Goal: Task Accomplishment & Management: Manage account settings

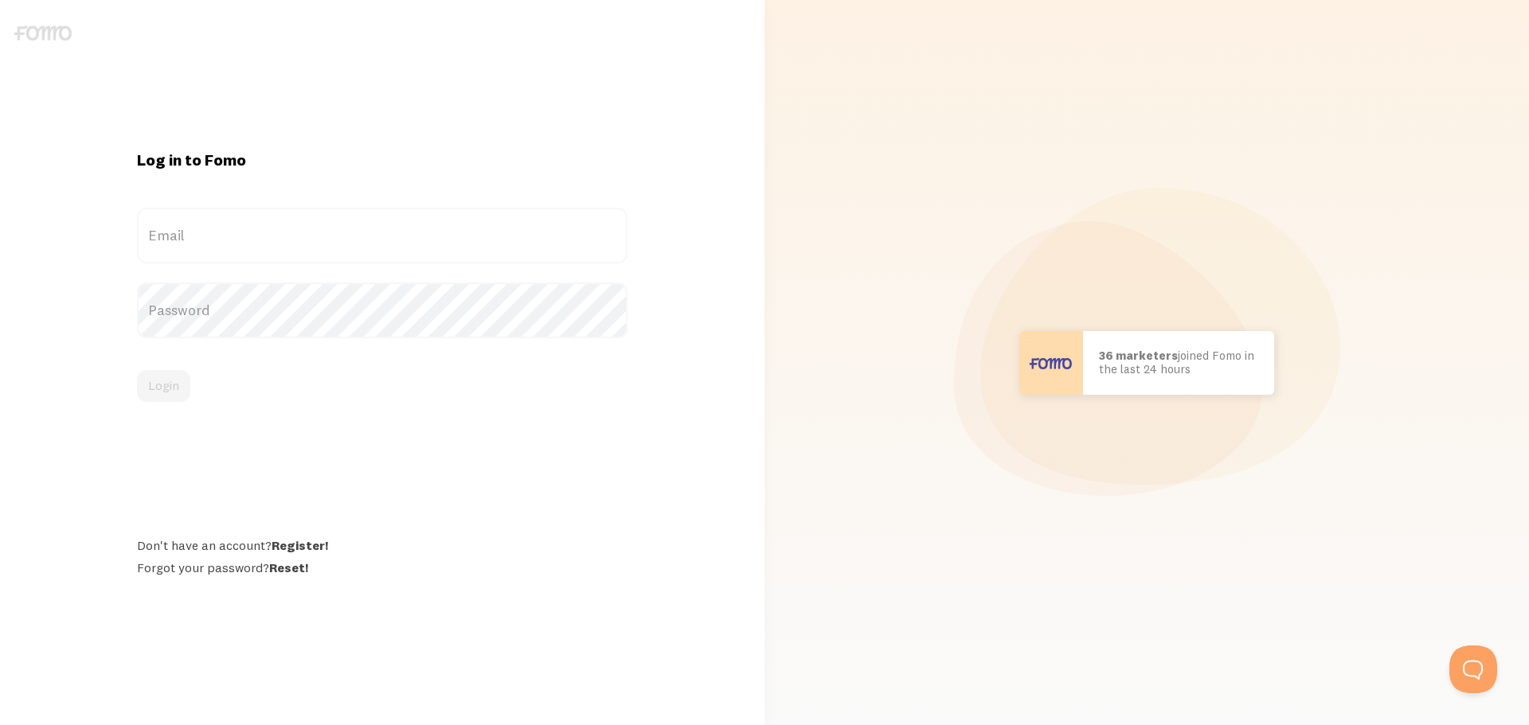
click at [373, 233] on label "Email" at bounding box center [382, 236] width 490 height 56
click at [373, 233] on input "Email" at bounding box center [382, 236] width 490 height 56
paste input "[EMAIL_ADDRESS][DOMAIN_NAME]"
type input "[EMAIL_ADDRESS][DOMAIN_NAME]"
click at [425, 312] on label "Password" at bounding box center [382, 311] width 490 height 56
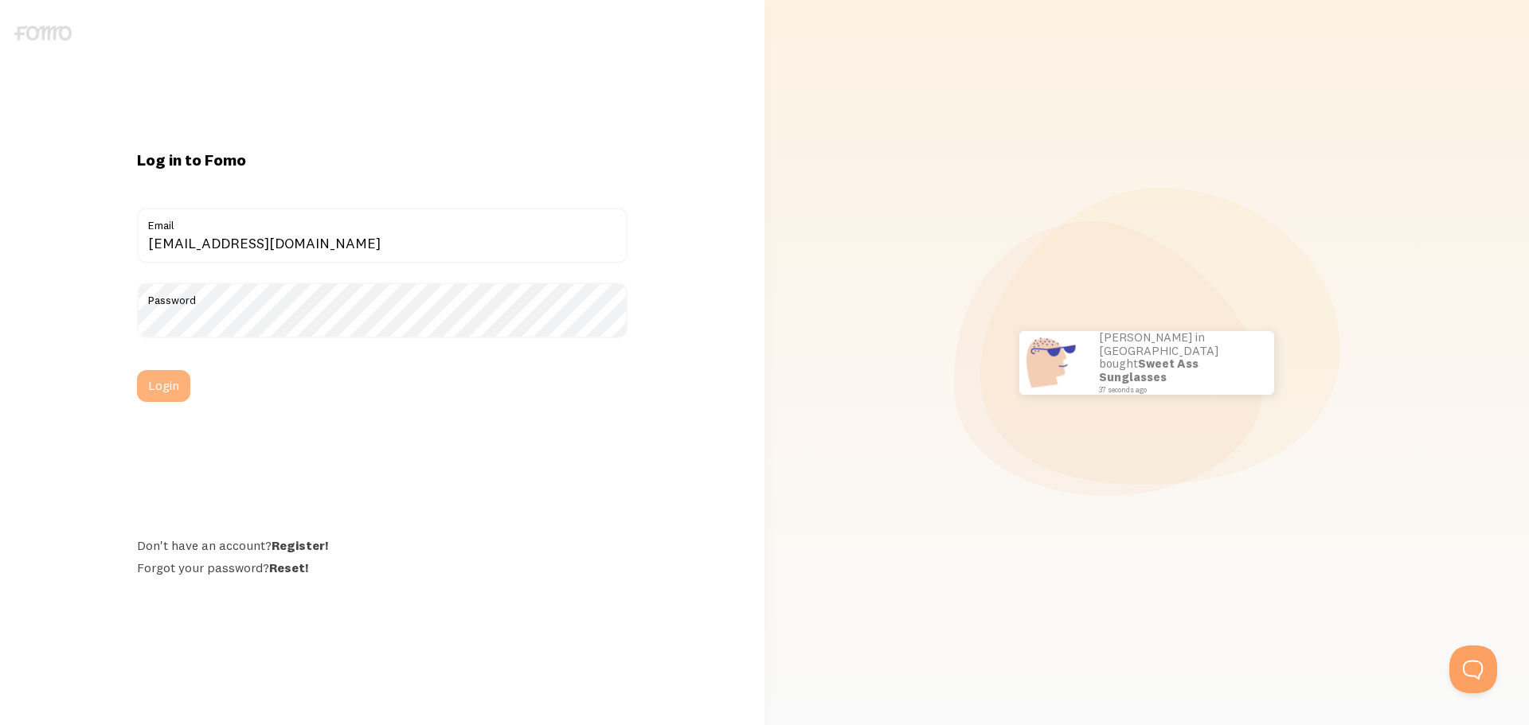
click at [186, 396] on button "Login" at bounding box center [163, 386] width 53 height 32
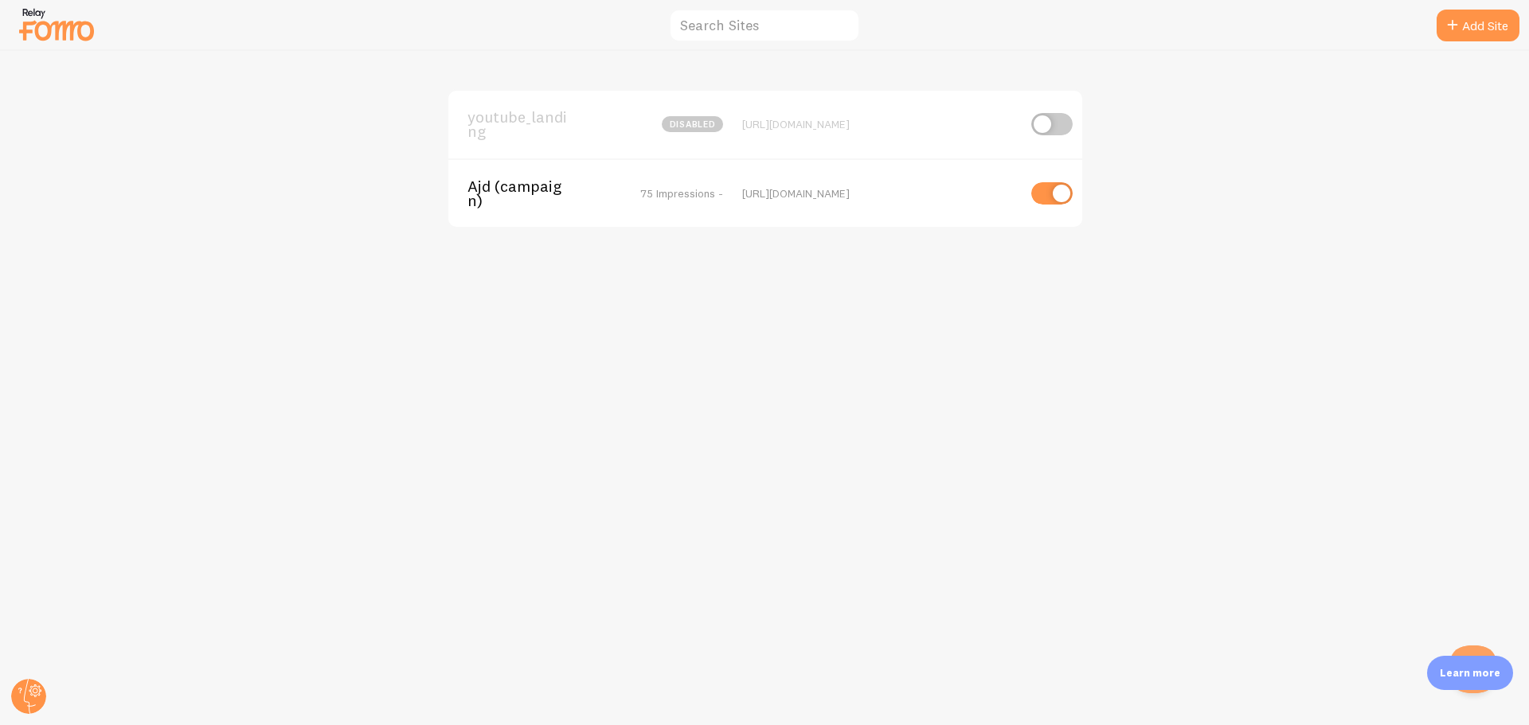
click at [482, 190] on span "Ajd (campaign)" at bounding box center [531, 193] width 128 height 29
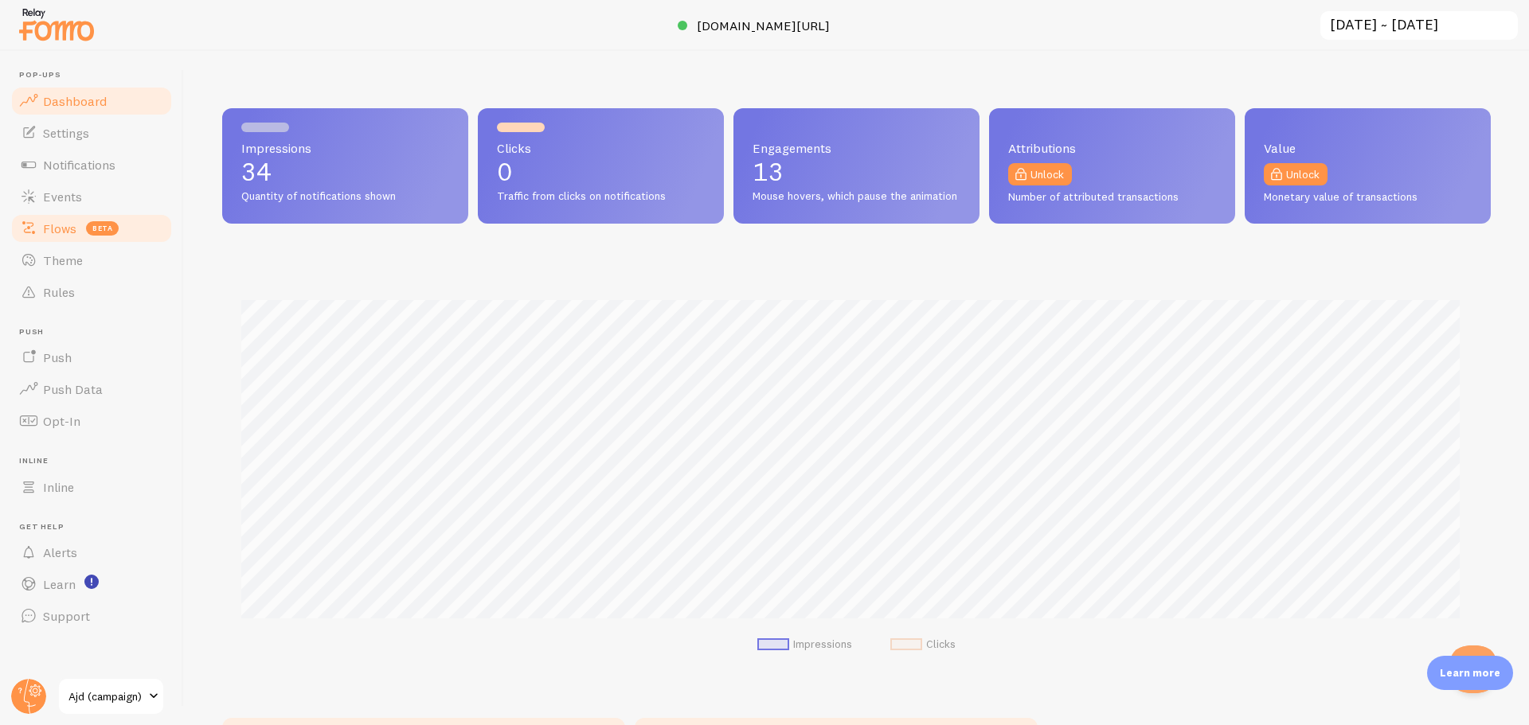
scroll to position [418, 1256]
click at [73, 258] on span "Theme" at bounding box center [63, 260] width 40 height 16
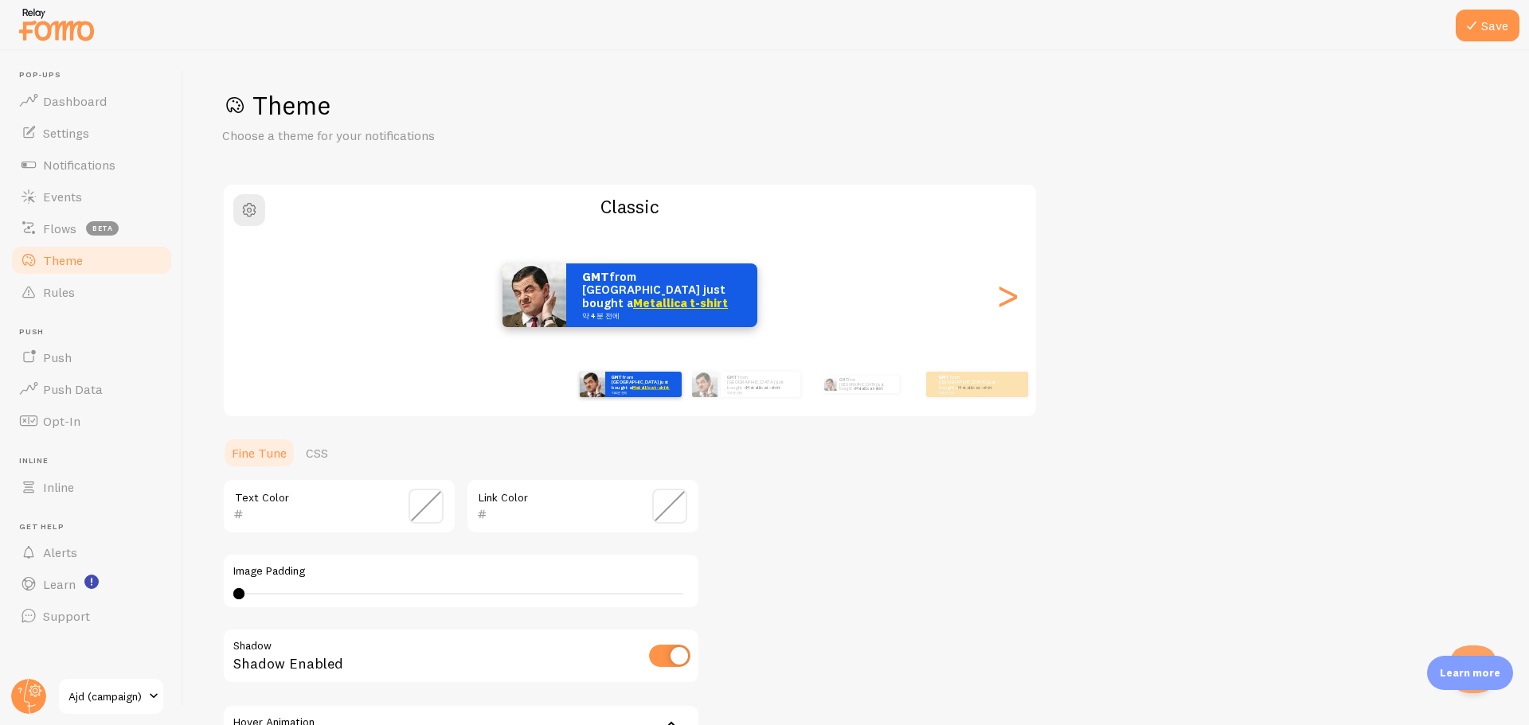
click at [72, 266] on span "Theme" at bounding box center [63, 260] width 40 height 16
click at [82, 351] on link "Push" at bounding box center [92, 358] width 164 height 32
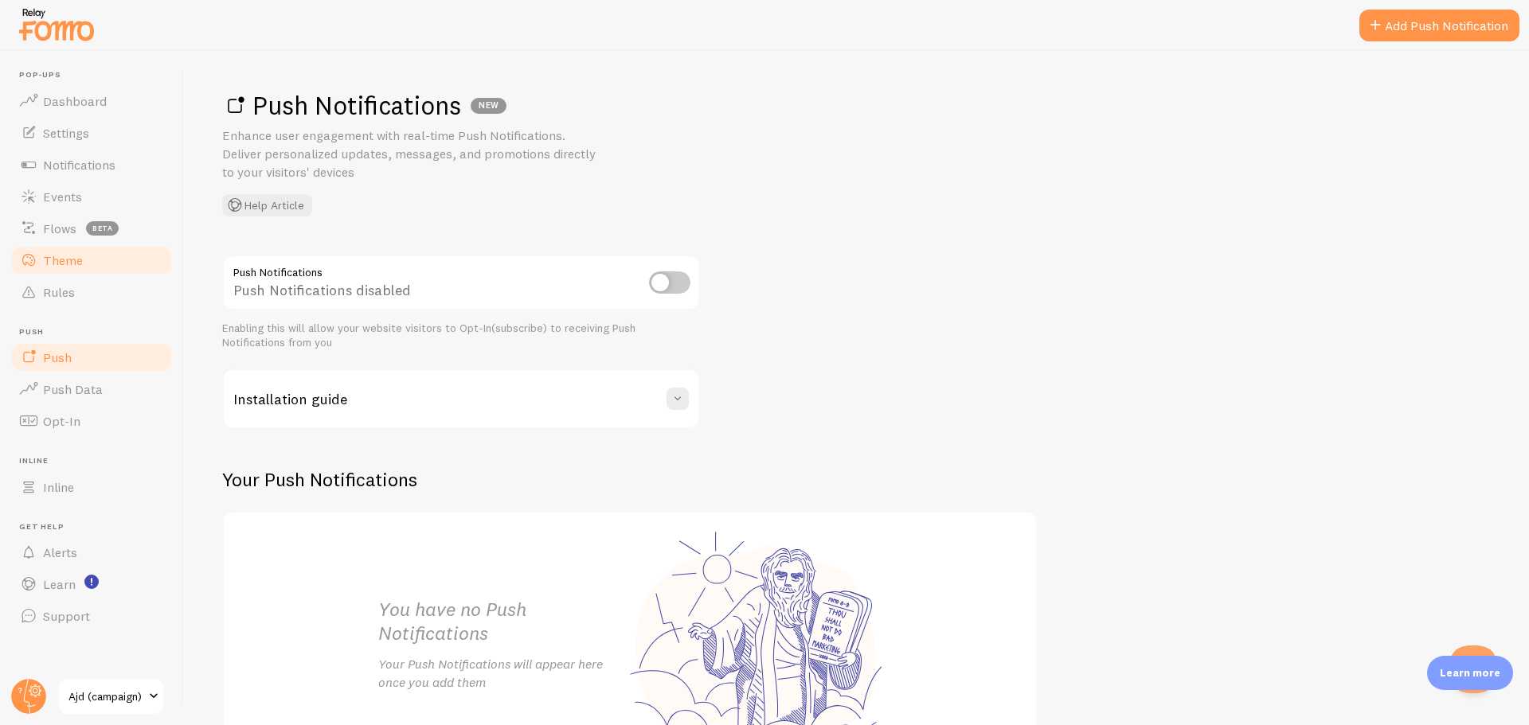
click at [114, 272] on link "Theme" at bounding box center [92, 260] width 164 height 32
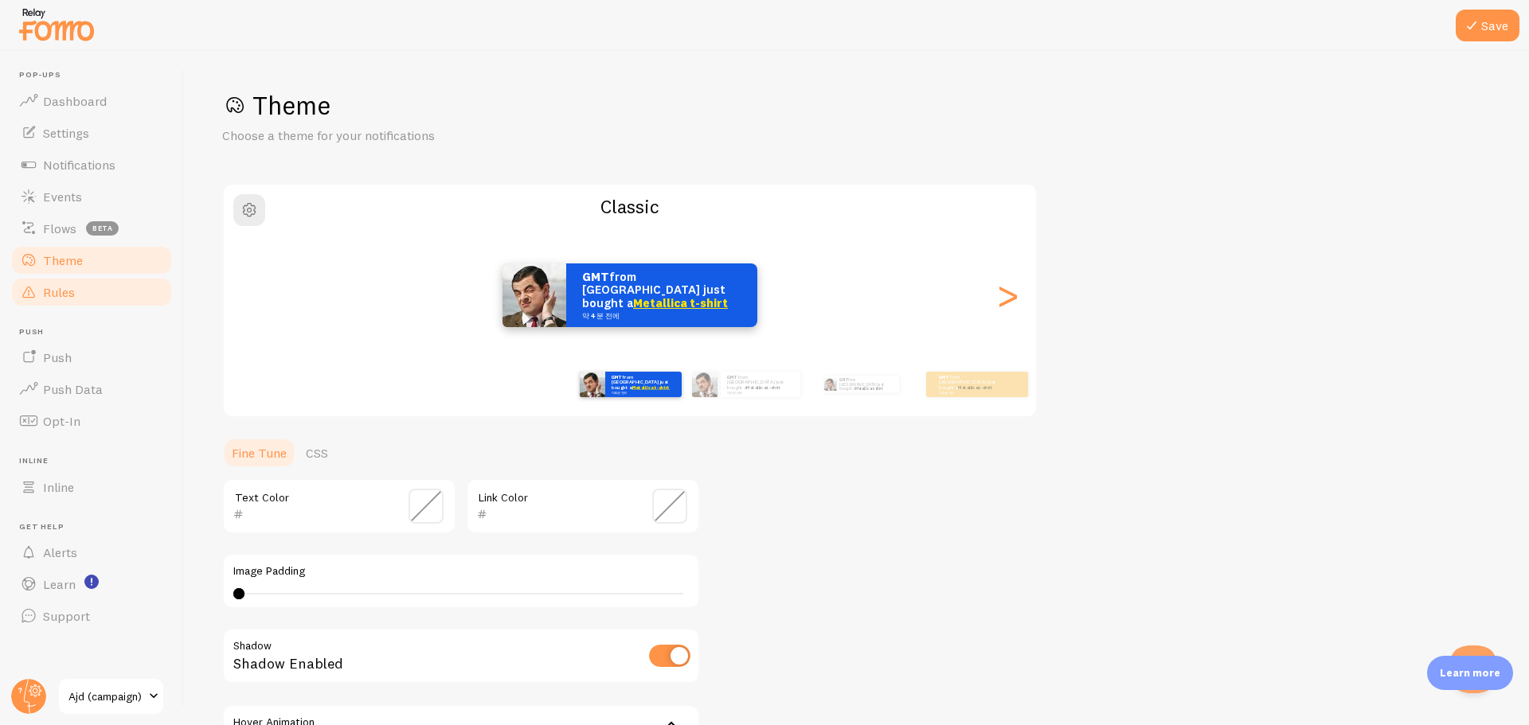
click at [107, 293] on link "Rules" at bounding box center [92, 292] width 164 height 32
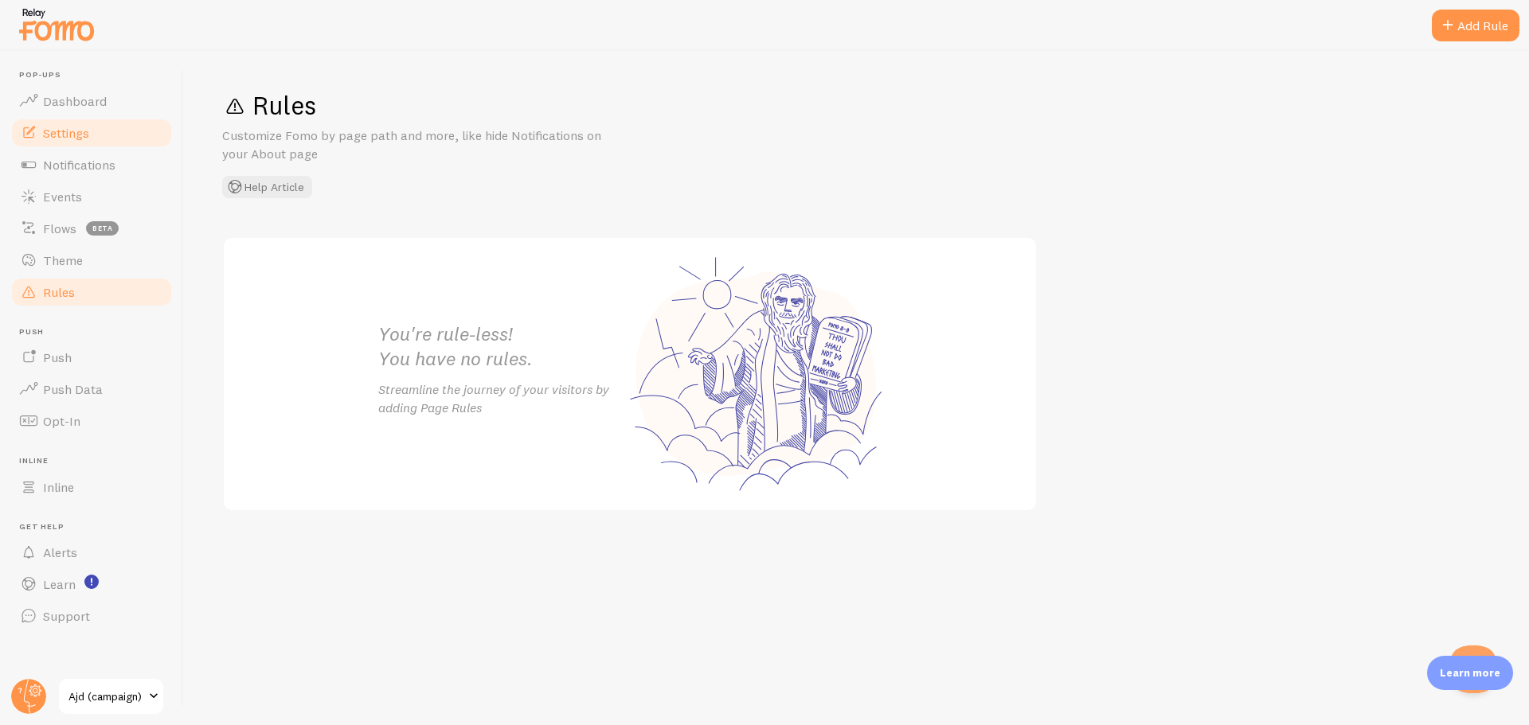
click at [100, 137] on link "Settings" at bounding box center [92, 133] width 164 height 32
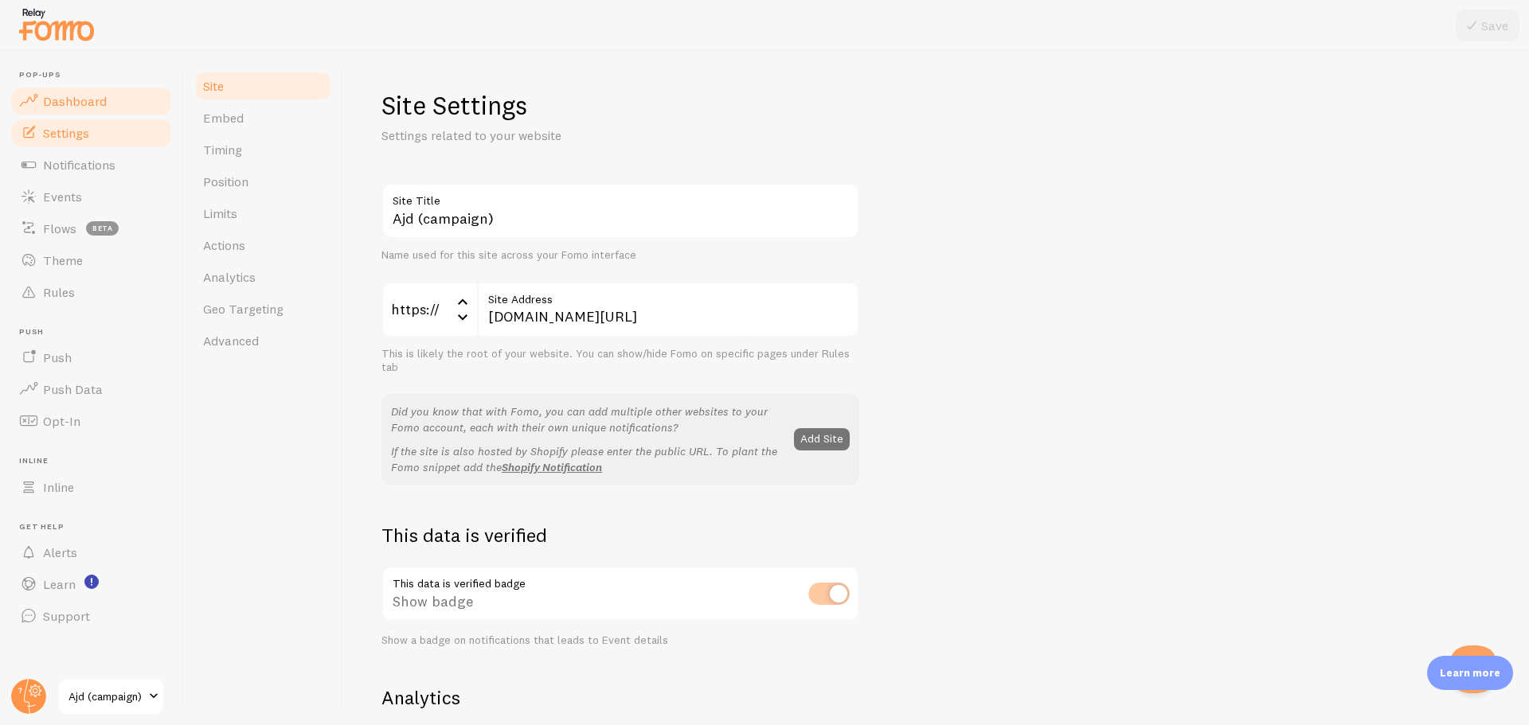
click at [108, 96] on link "Dashboard" at bounding box center [92, 101] width 164 height 32
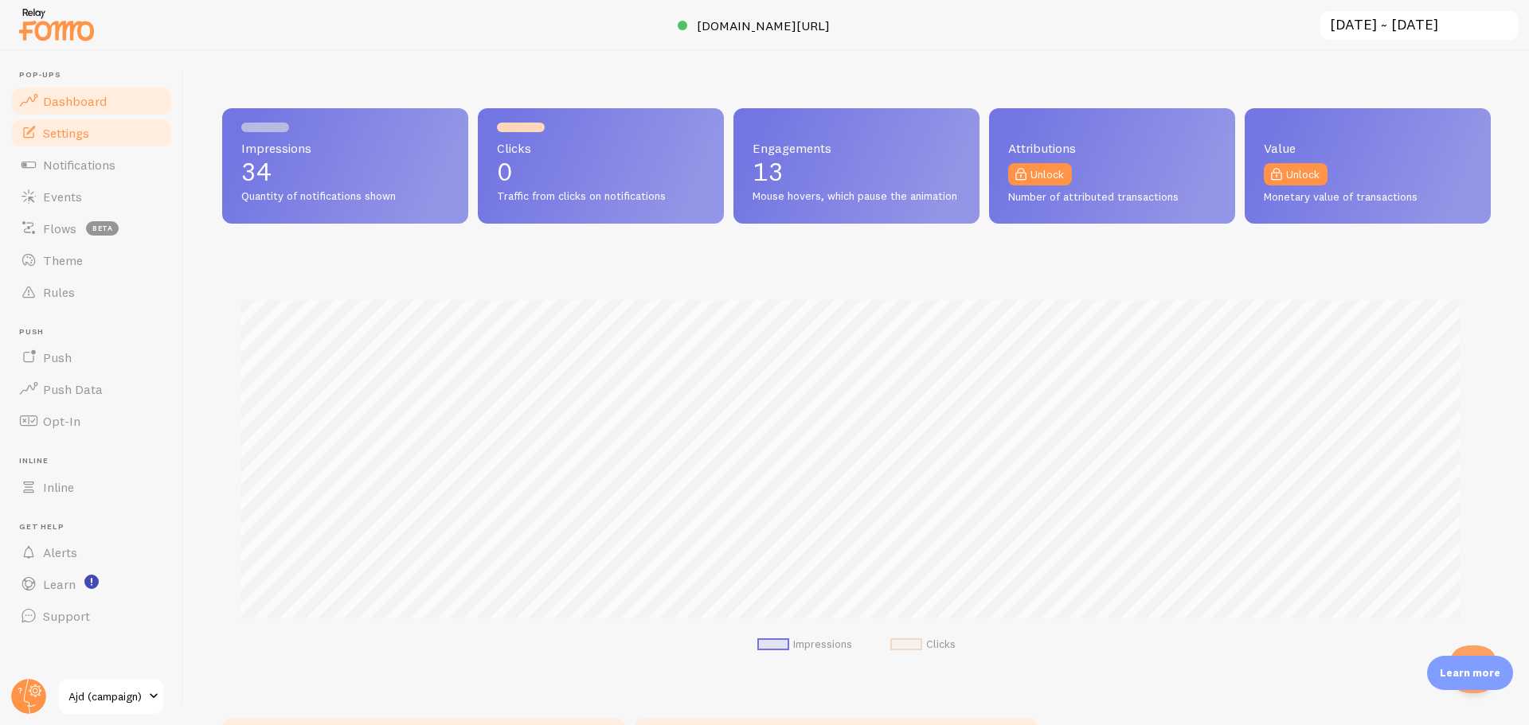
scroll to position [418, 1256]
click at [105, 122] on link "Settings" at bounding box center [92, 133] width 164 height 32
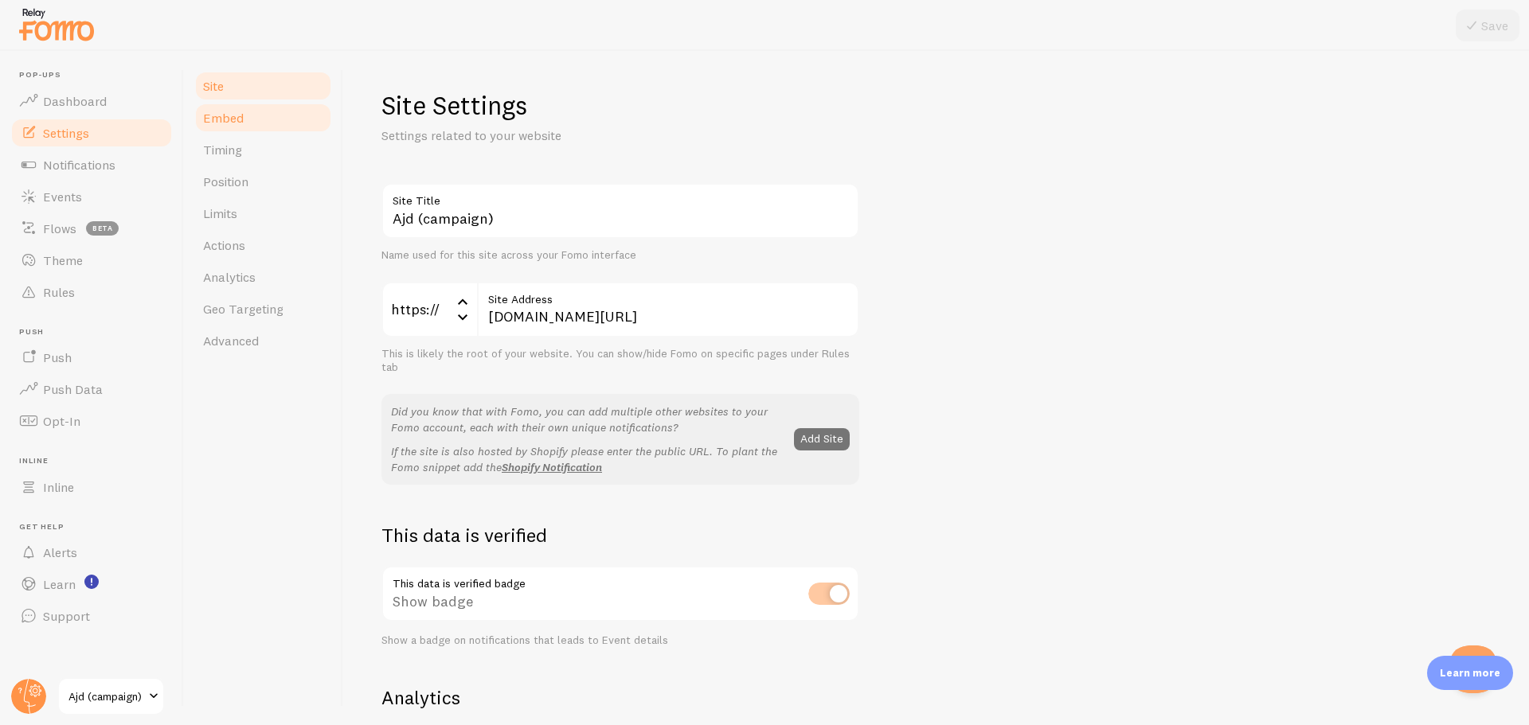
click at [256, 130] on link "Embed" at bounding box center [262, 118] width 139 height 32
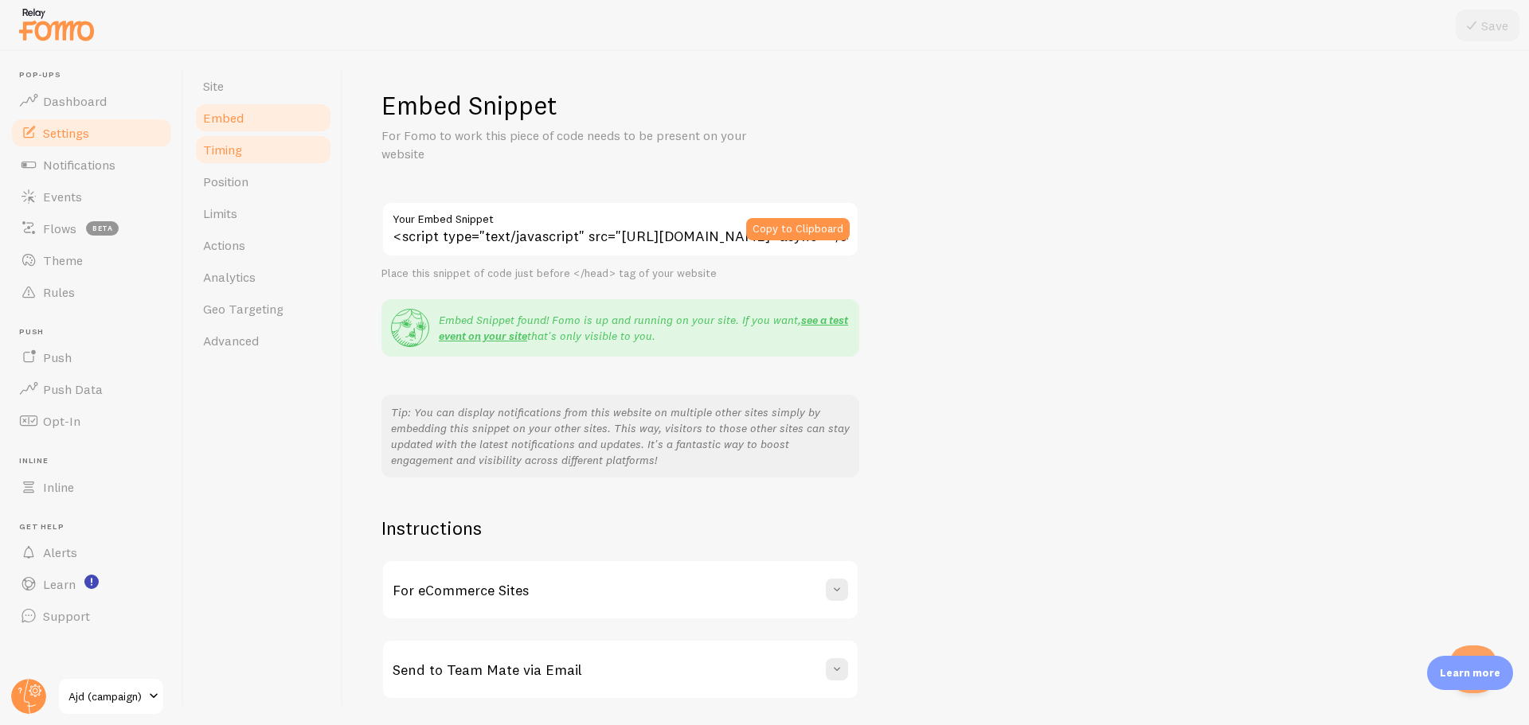
click at [250, 149] on link "Timing" at bounding box center [262, 150] width 139 height 32
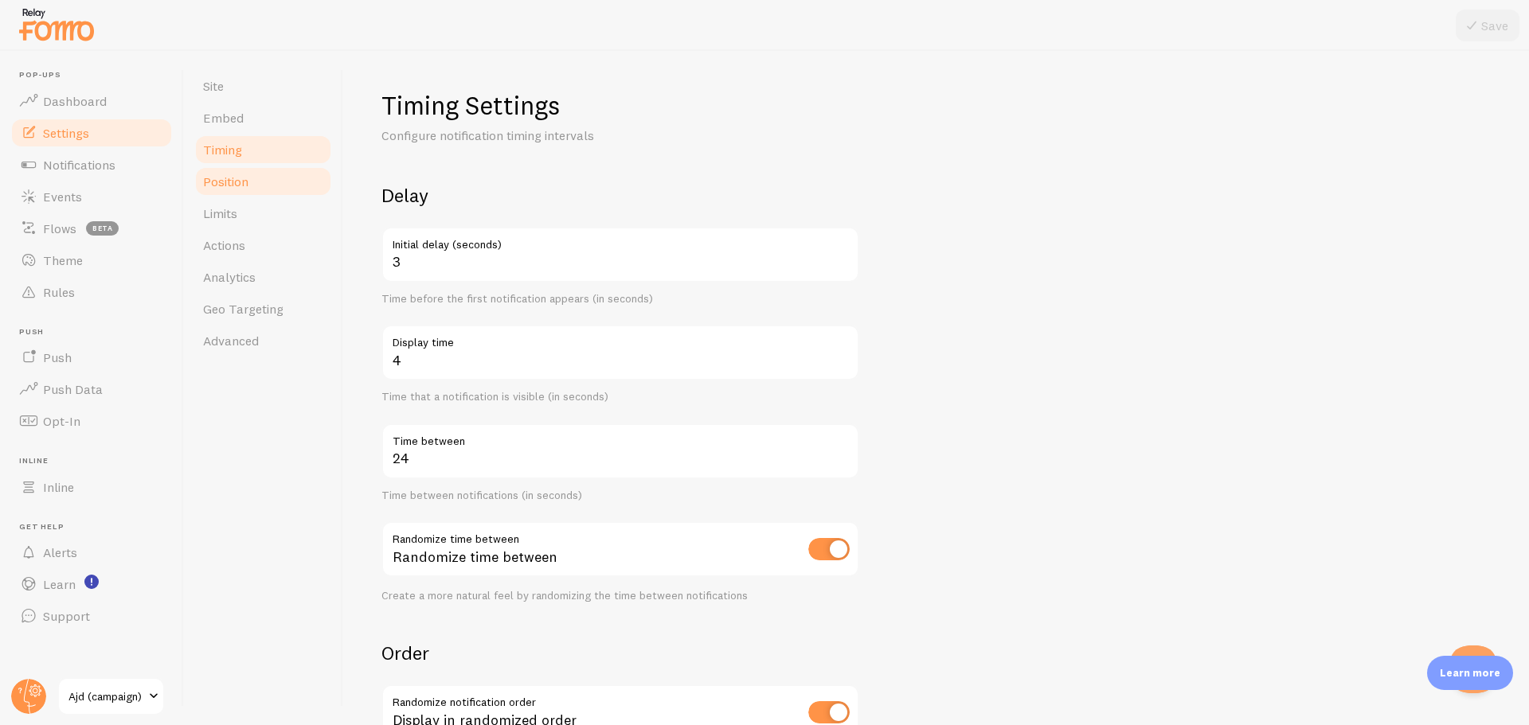
click at [250, 174] on link "Position" at bounding box center [262, 182] width 139 height 32
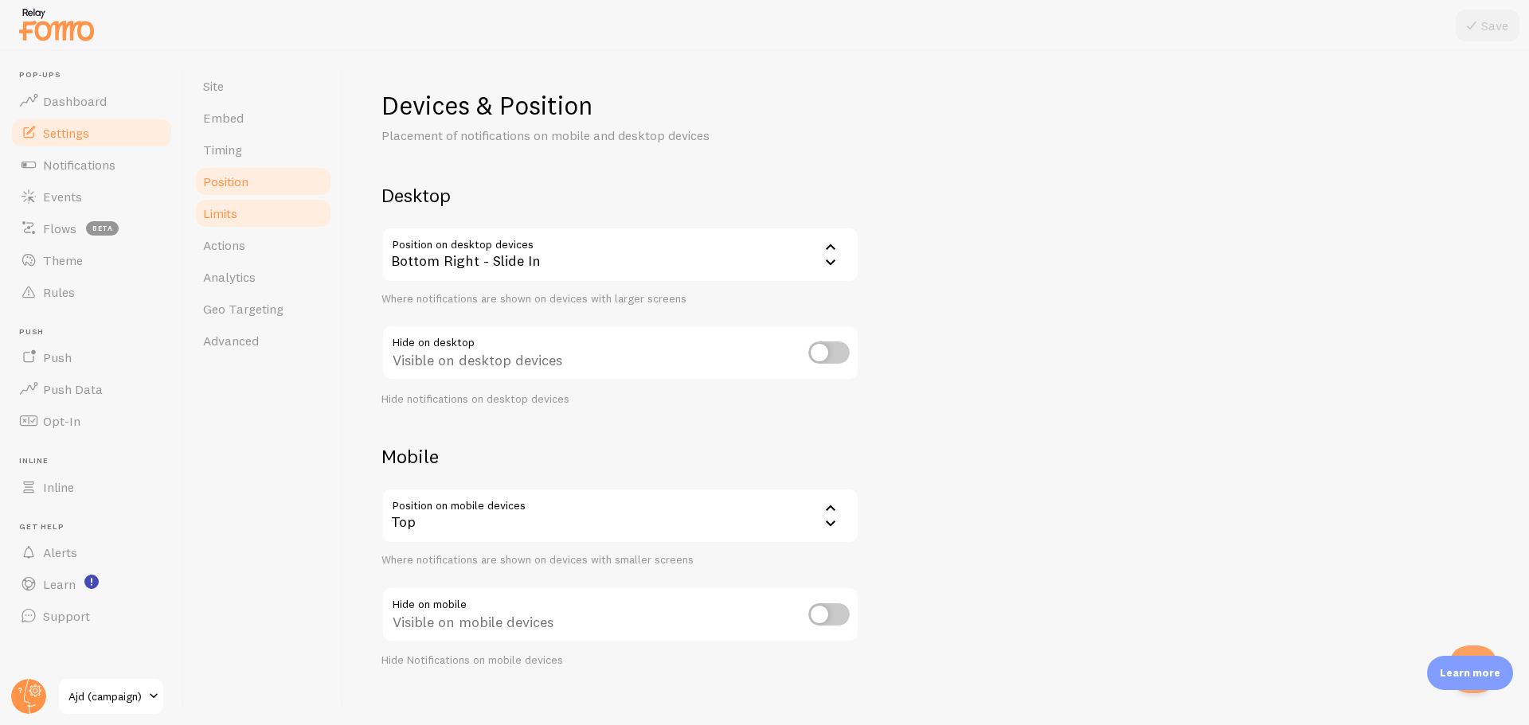
click at [250, 199] on link "Limits" at bounding box center [262, 213] width 139 height 32
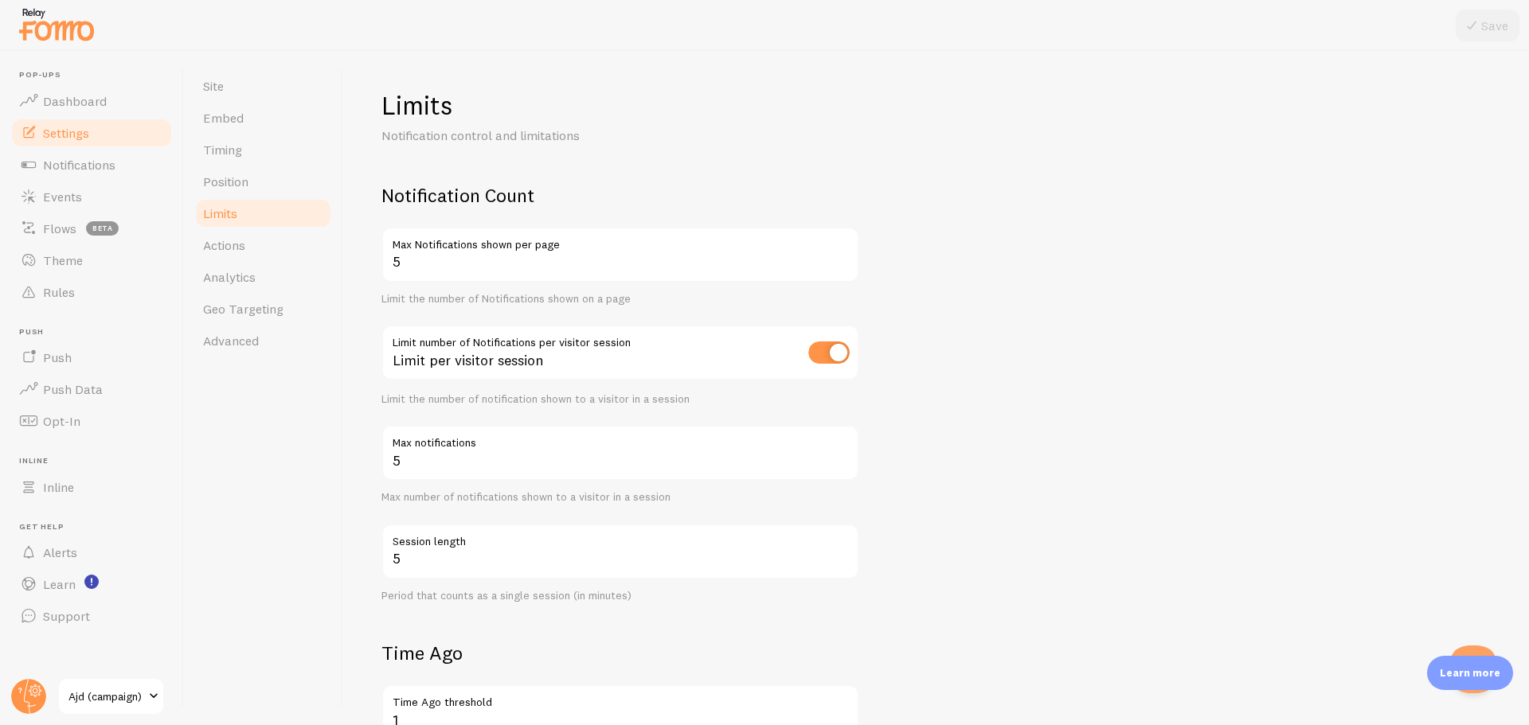
click at [250, 226] on link "Limits" at bounding box center [262, 213] width 139 height 32
click at [251, 253] on link "Actions" at bounding box center [262, 245] width 139 height 32
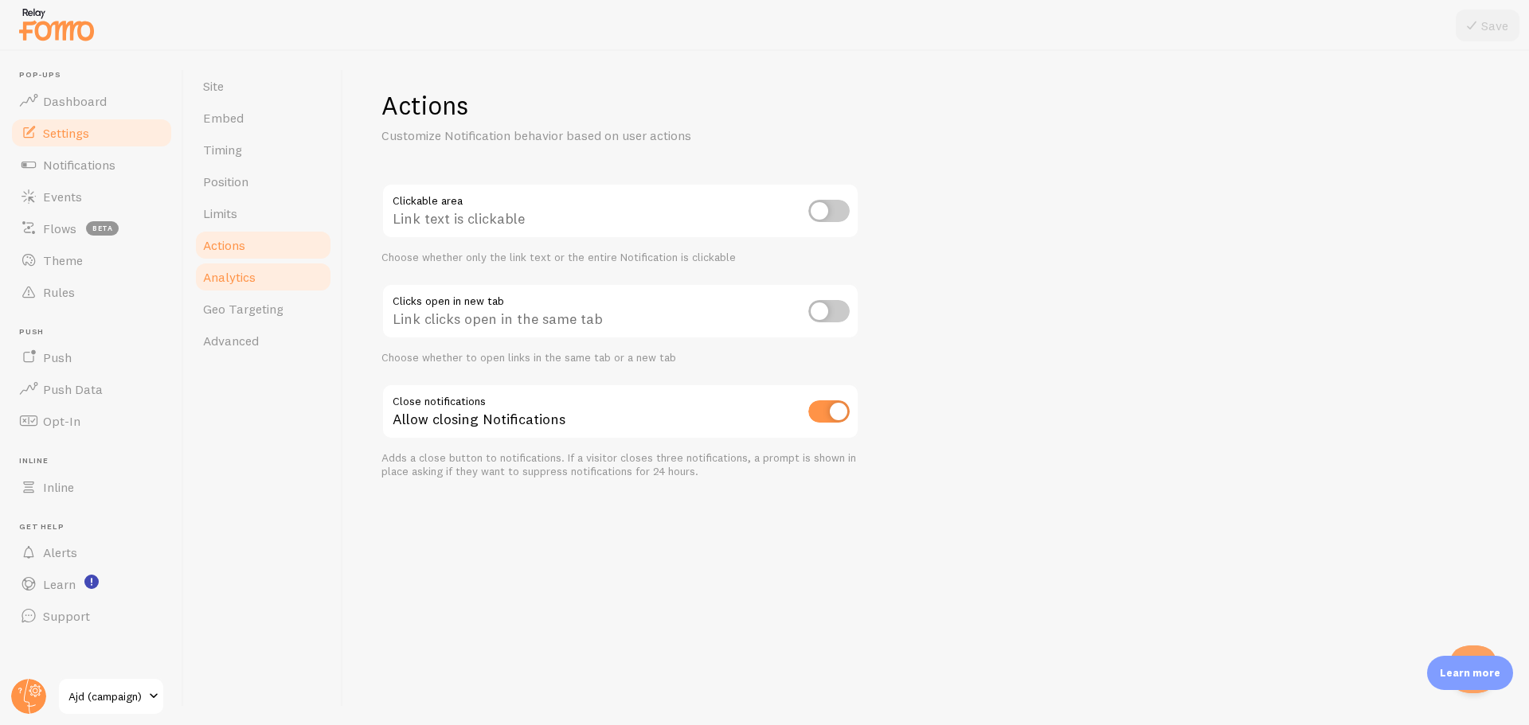
click at [257, 292] on link "Analytics" at bounding box center [262, 277] width 139 height 32
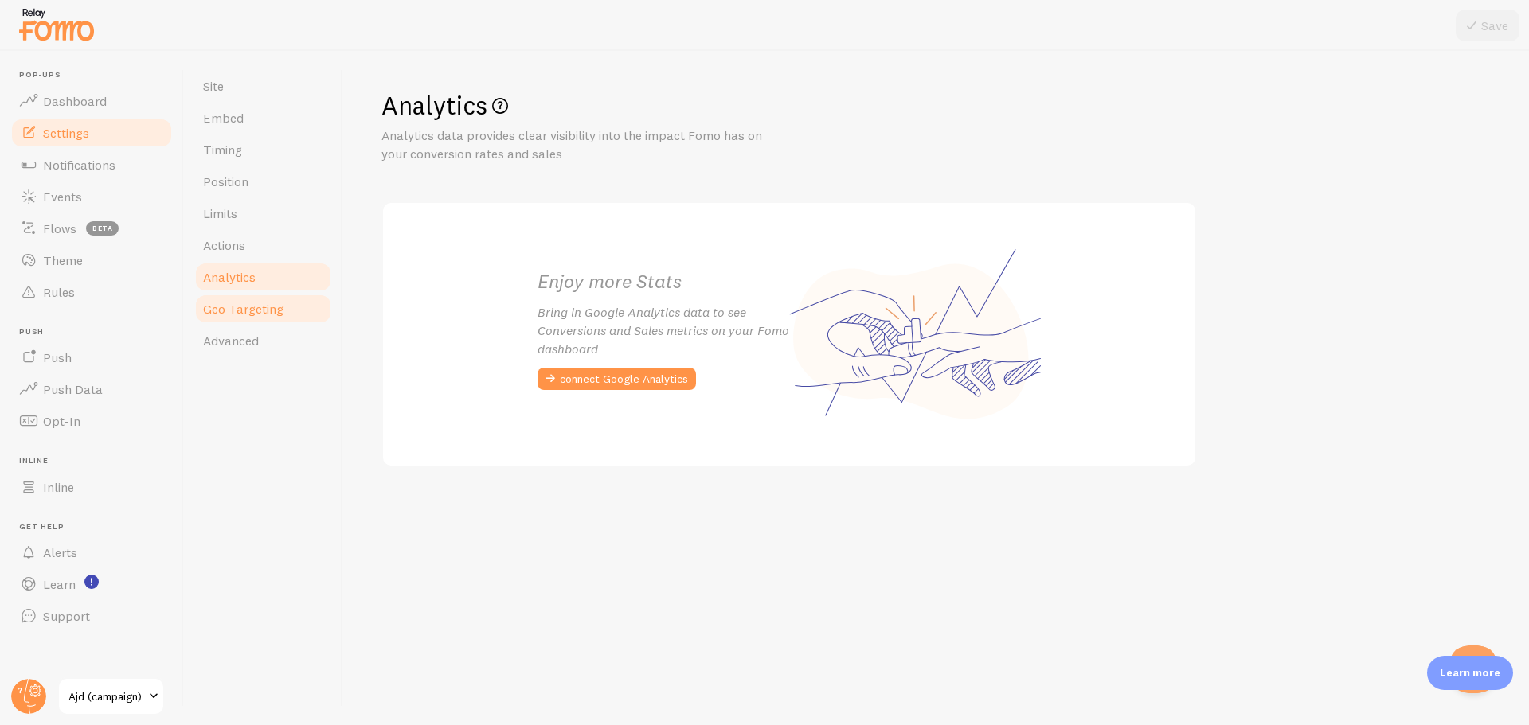
click at [264, 320] on link "Geo Targeting" at bounding box center [262, 309] width 139 height 32
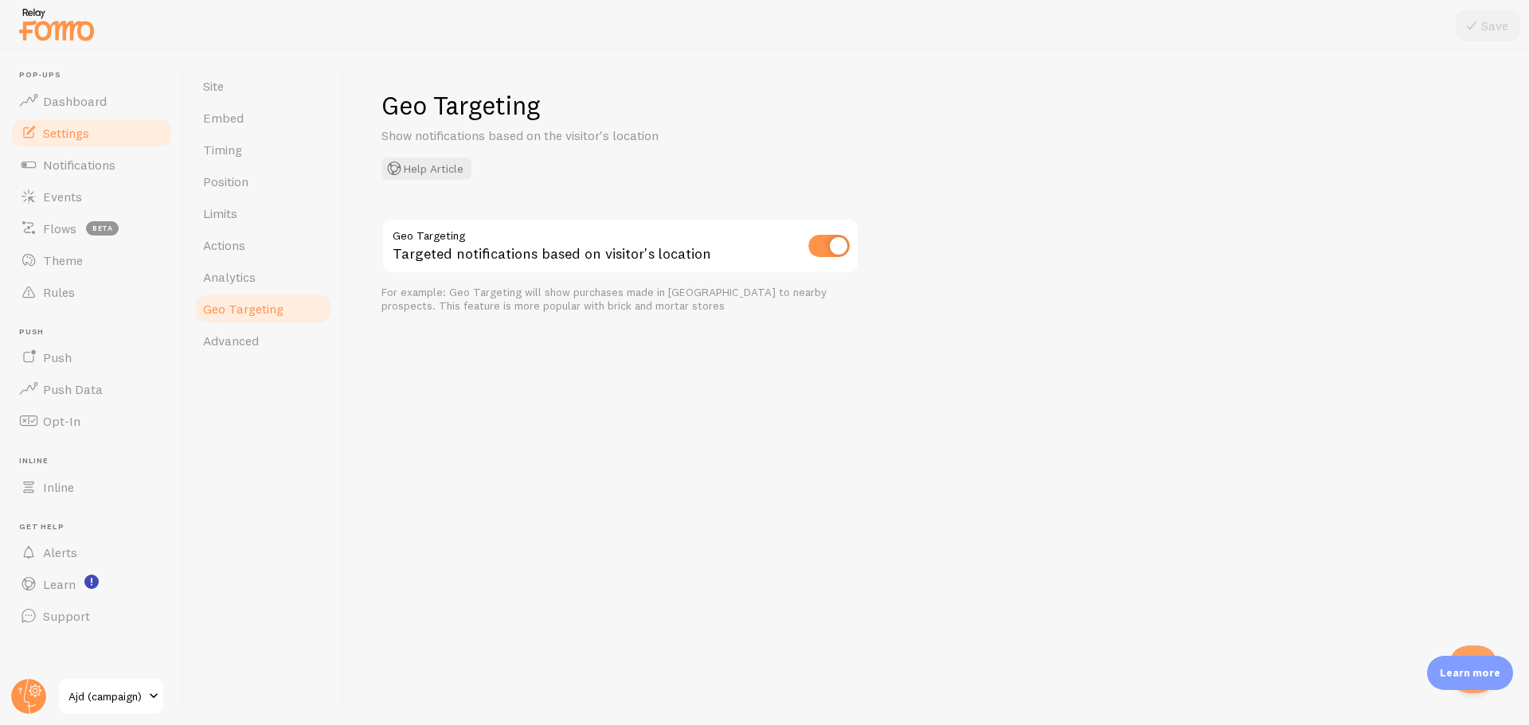
drag, startPoint x: 1483, startPoint y: 678, endPoint x: 1483, endPoint y: 663, distance: 14.4
click at [1483, 663] on div "Learn more" at bounding box center [1470, 673] width 86 height 34
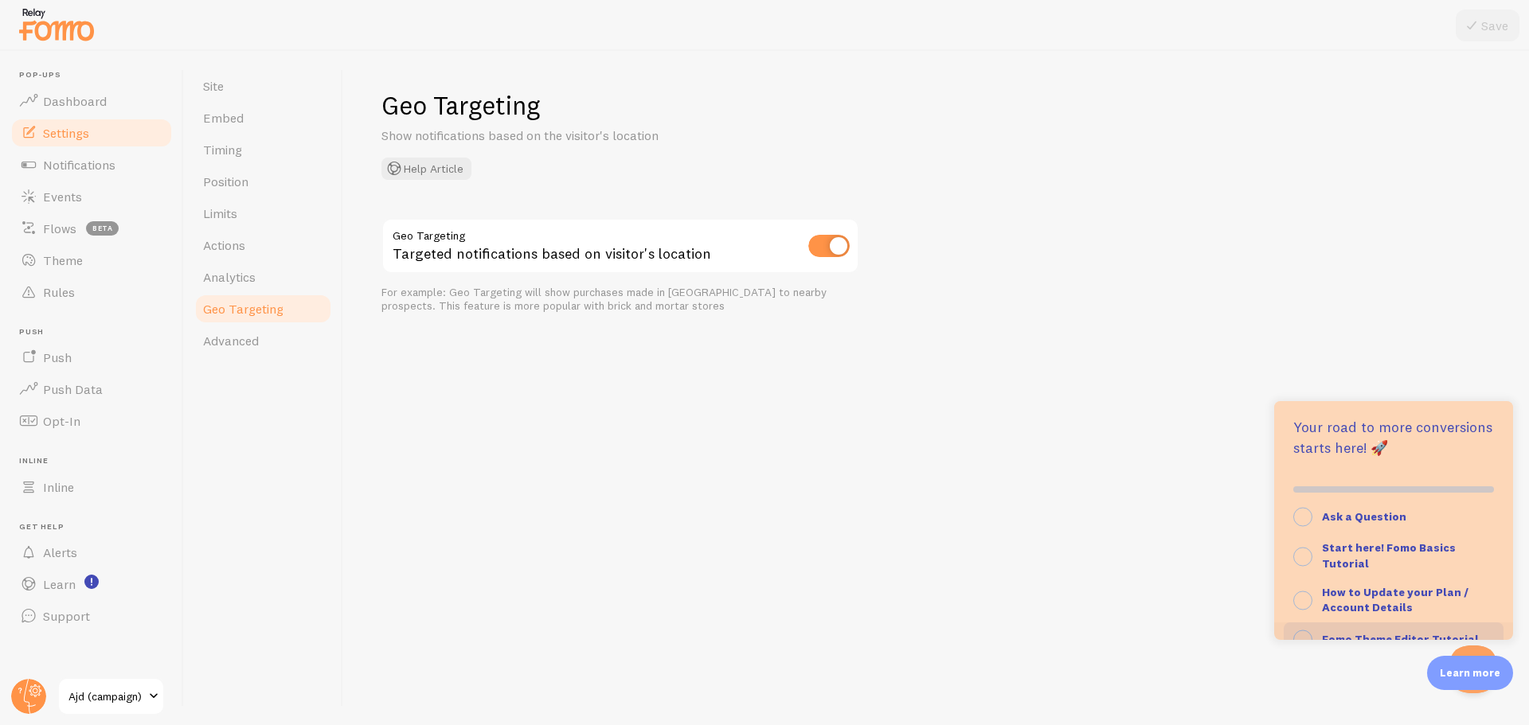
scroll to position [157, 0]
click at [271, 345] on link "Advanced" at bounding box center [262, 341] width 139 height 32
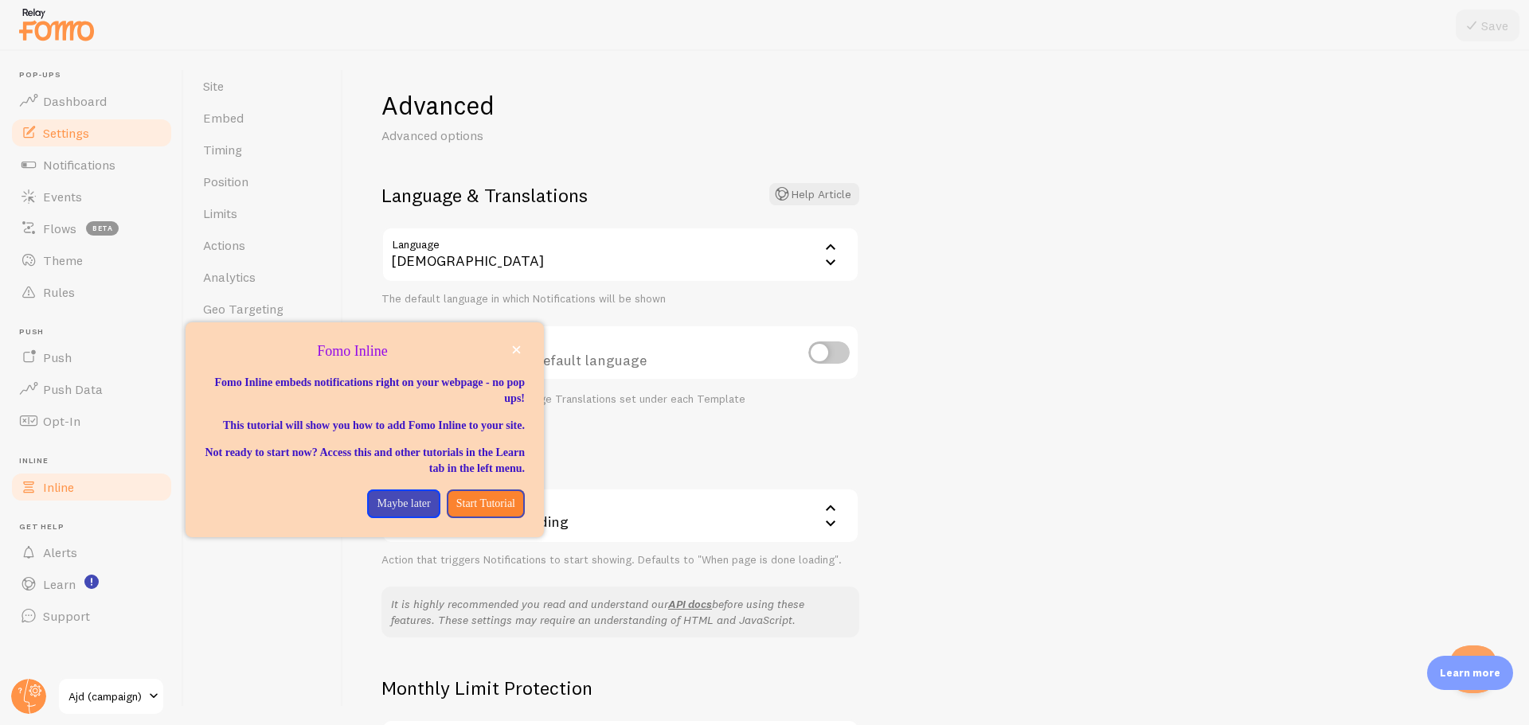
click at [84, 490] on link "Inline" at bounding box center [92, 487] width 164 height 32
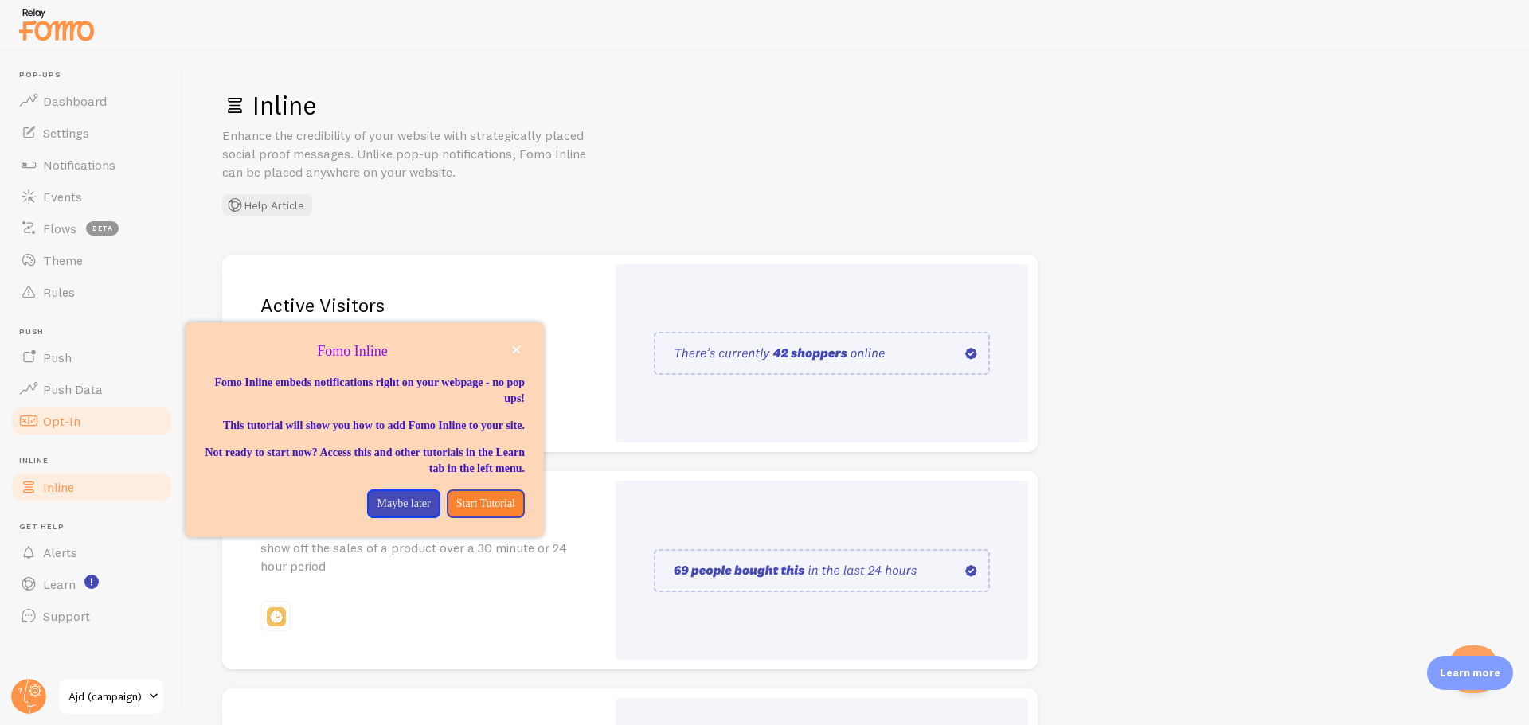
click at [91, 416] on link "Opt-In" at bounding box center [92, 421] width 164 height 32
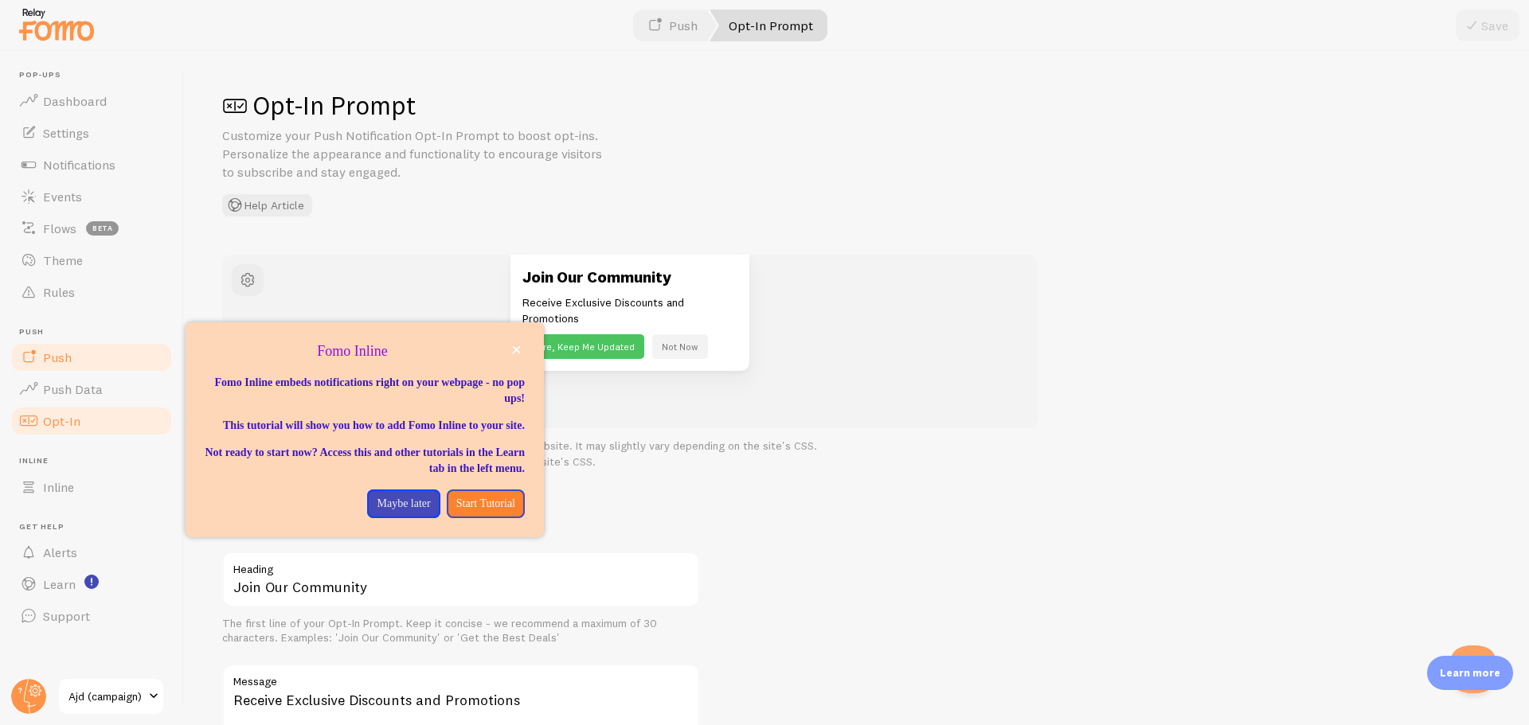
click at [104, 371] on link "Push" at bounding box center [92, 358] width 164 height 32
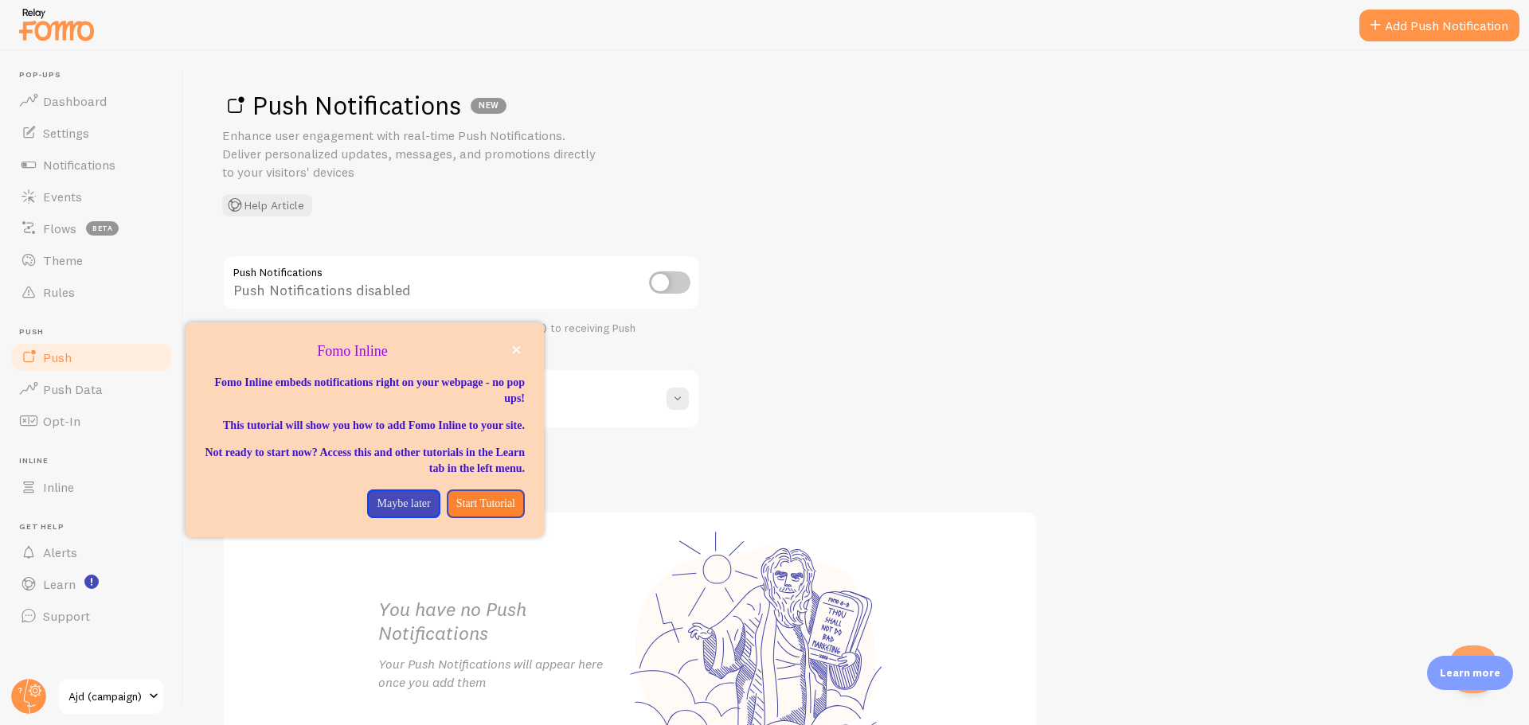
click at [104, 326] on ul "Pop-ups Dashboard Settings Notifications Events Flows beta Theme Rules [GEOGRAP…" at bounding box center [92, 351] width 164 height 562
click at [107, 286] on link "Rules" at bounding box center [92, 292] width 164 height 32
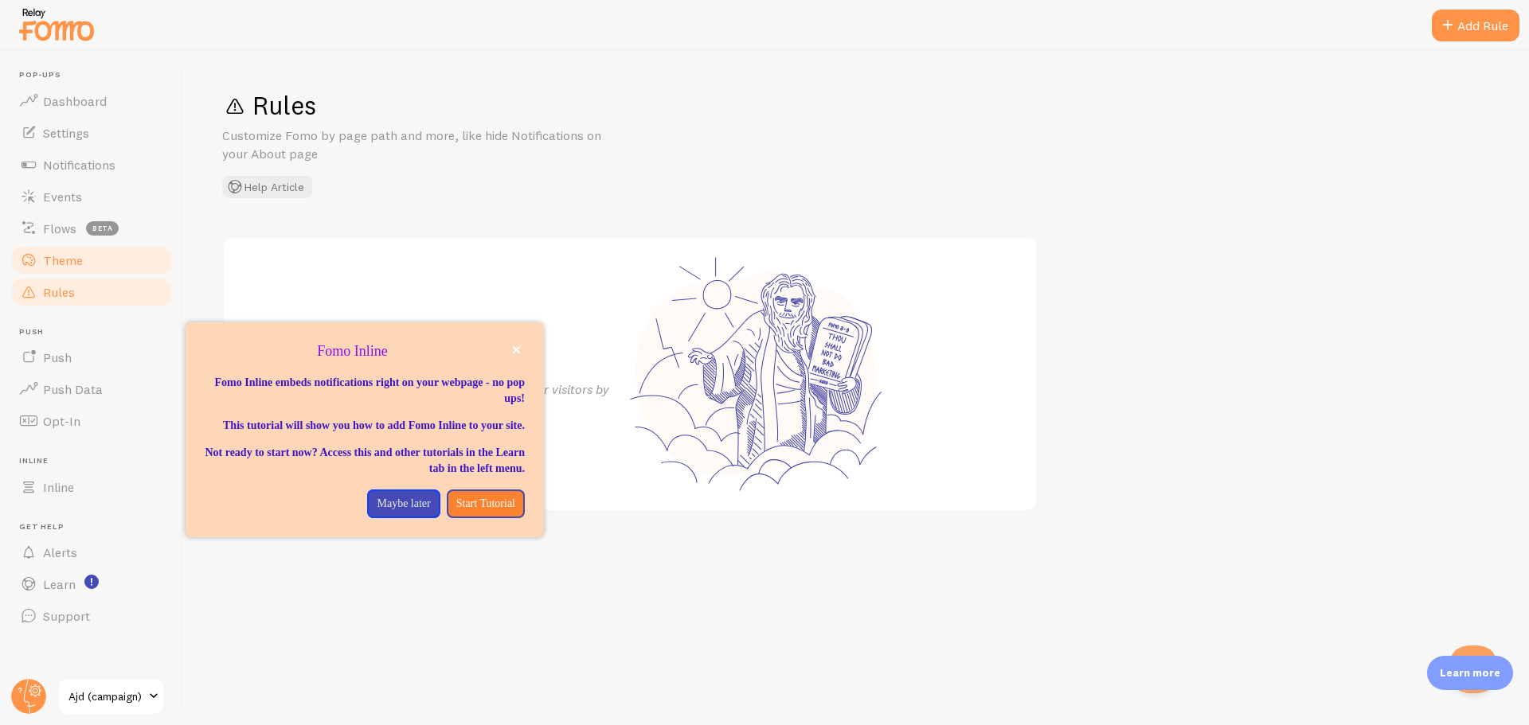
click at [109, 264] on link "Theme" at bounding box center [92, 260] width 164 height 32
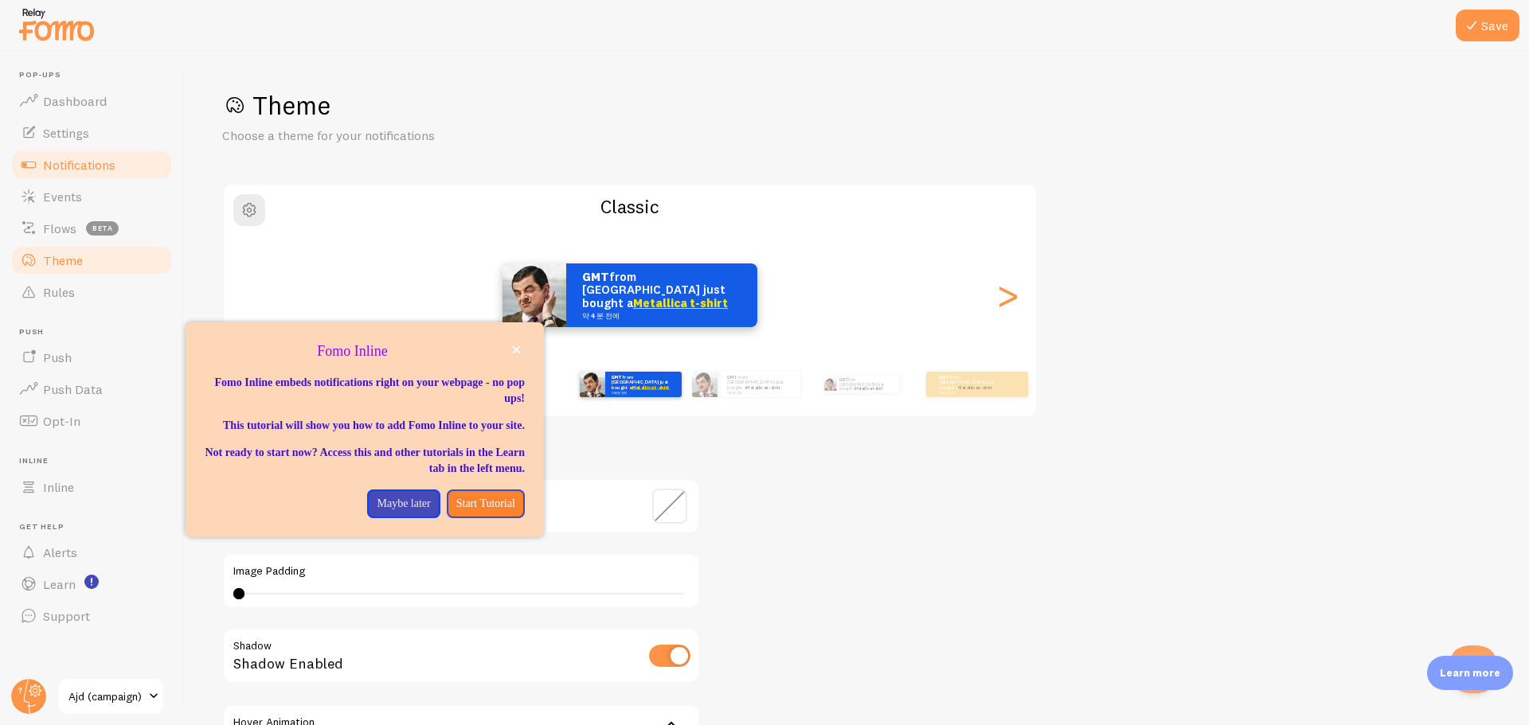
click at [92, 170] on span "Notifications" at bounding box center [79, 165] width 72 height 16
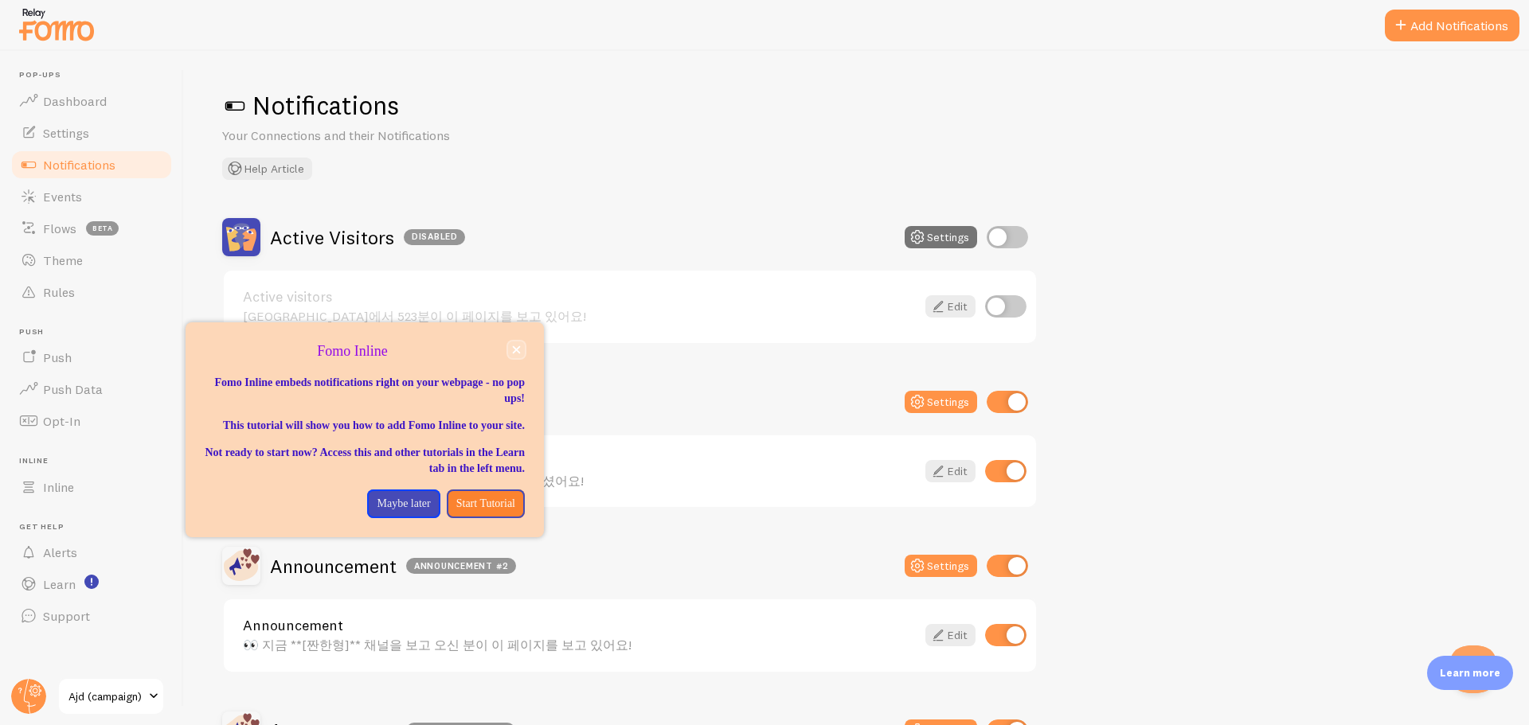
click at [516, 351] on icon "close," at bounding box center [517, 350] width 8 height 8
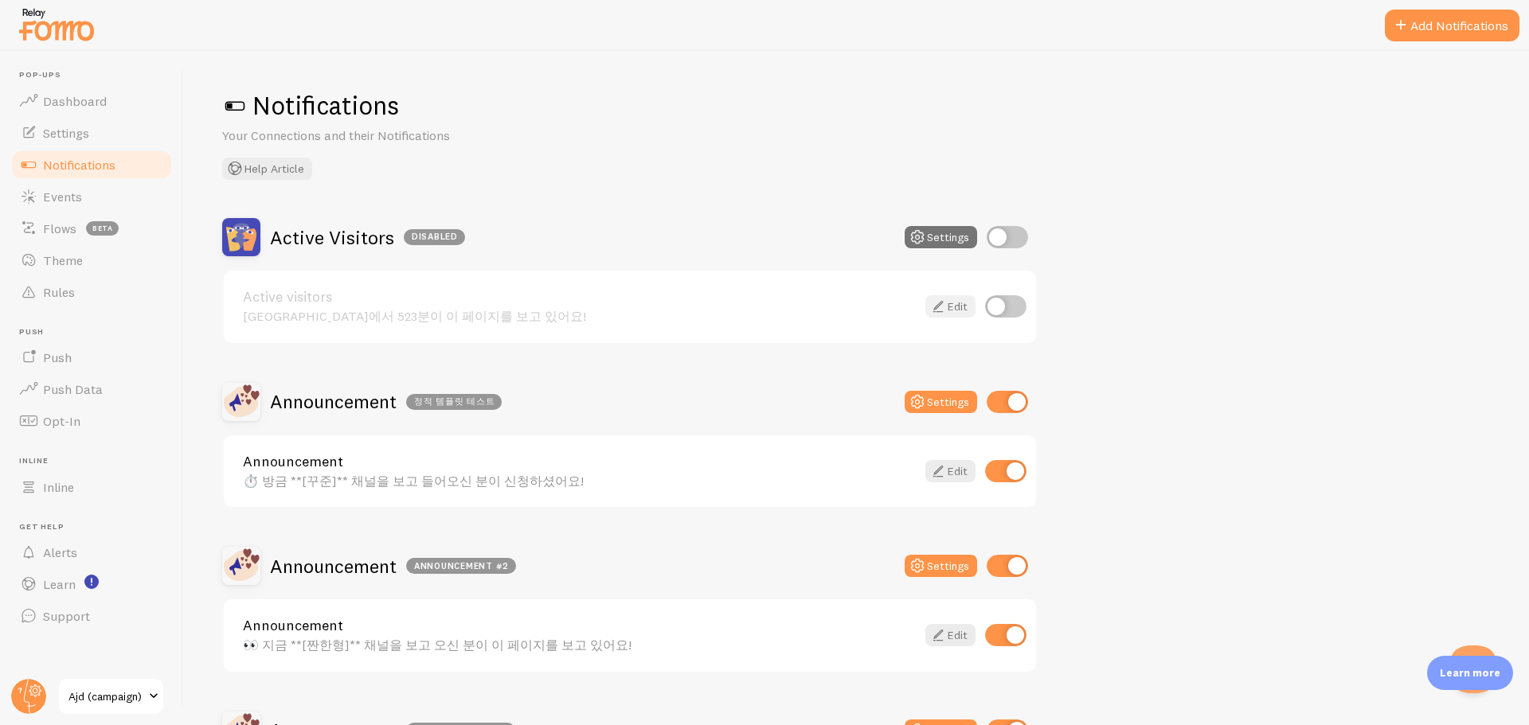
click at [949, 303] on link "Edit" at bounding box center [950, 306] width 50 height 22
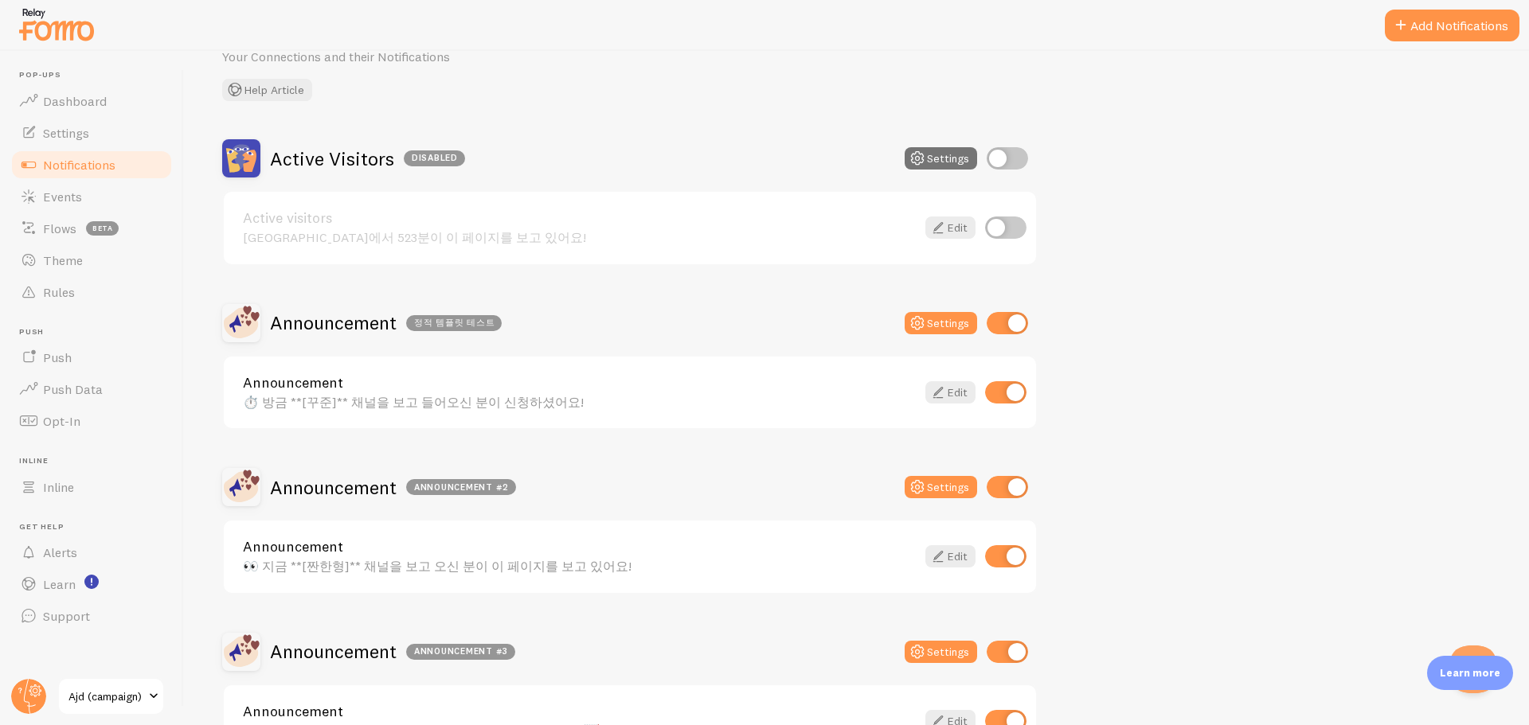
scroll to position [159, 0]
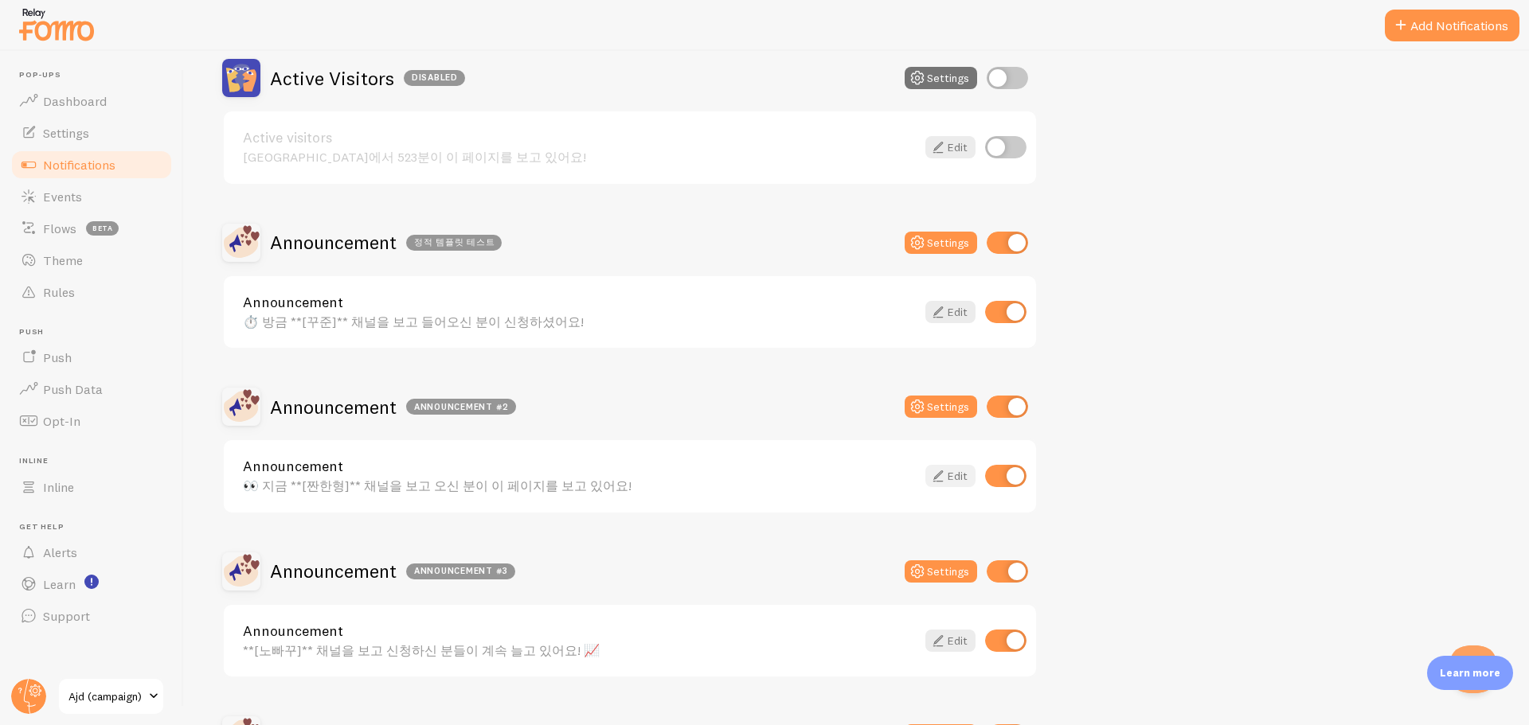
click at [954, 473] on link "Edit" at bounding box center [950, 476] width 50 height 22
